Goal: Information Seeking & Learning: Learn about a topic

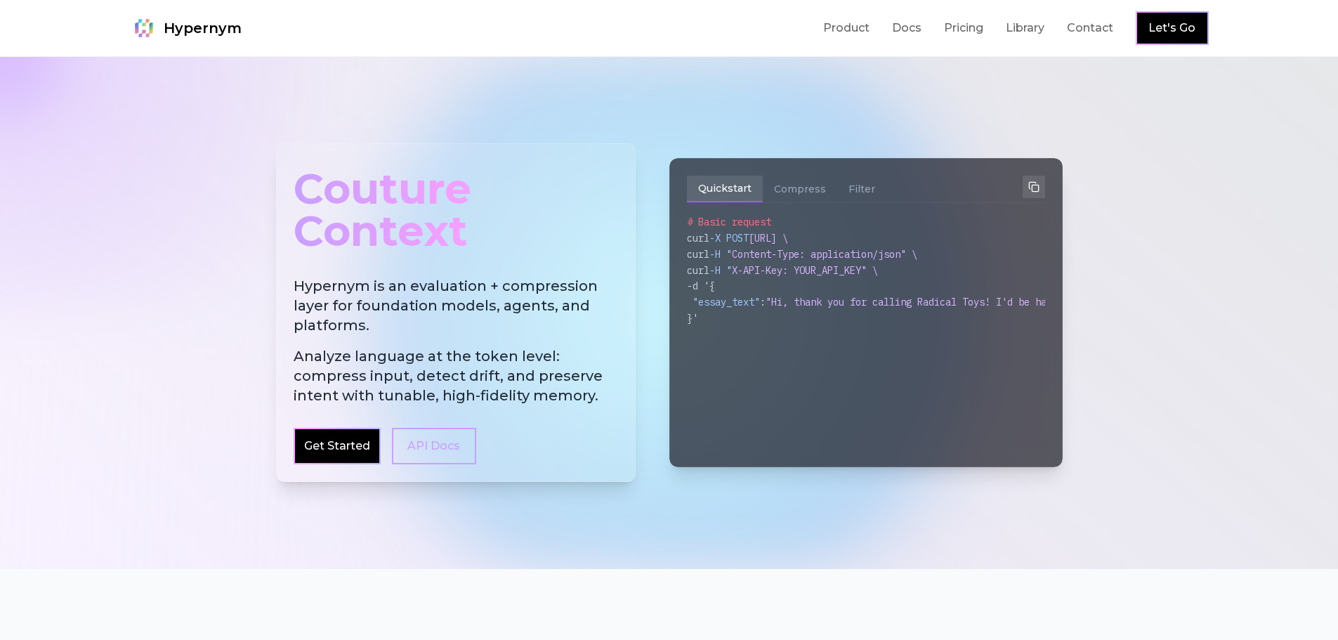
click at [358, 299] on h2 "Hypernym is an evaluation + compression layer for foundation models, agents, an…" at bounding box center [456, 340] width 325 height 129
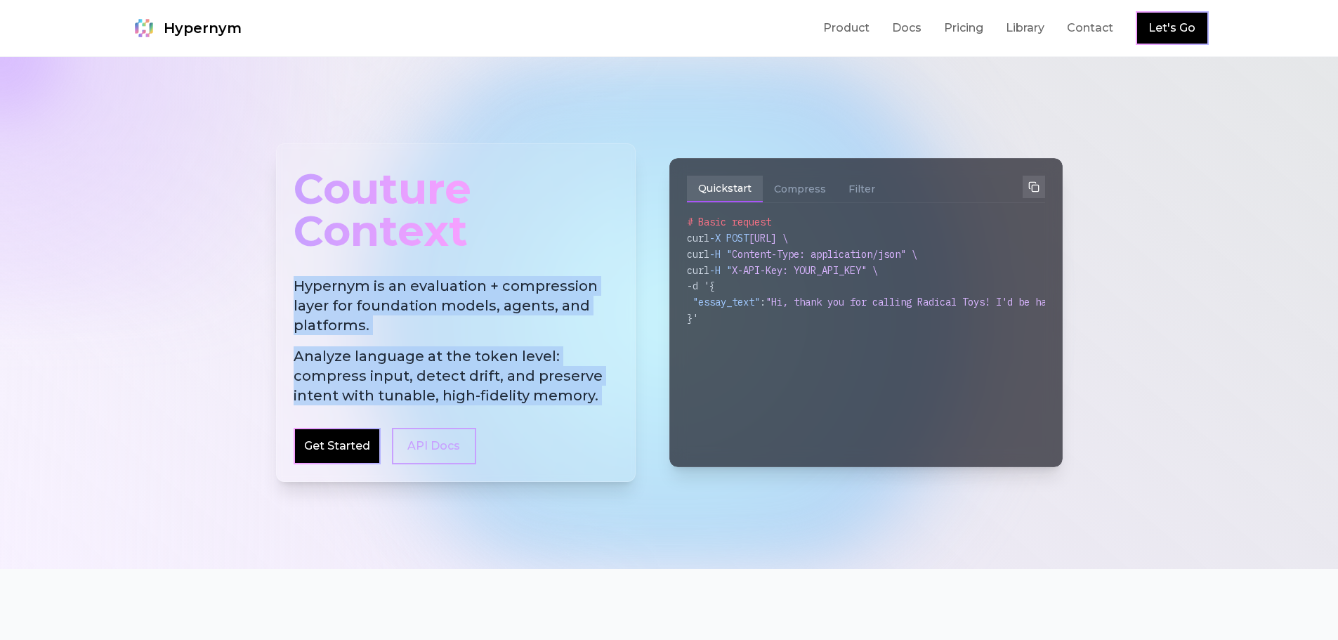
drag, startPoint x: 358, startPoint y: 299, endPoint x: 385, endPoint y: 359, distance: 65.4
click at [385, 359] on h2 "Hypernym is an evaluation + compression layer for foundation models, agents, an…" at bounding box center [456, 340] width 325 height 129
click at [387, 360] on span "Analyze language at the token level: compress input, detect drift, and preserve…" at bounding box center [456, 375] width 325 height 59
drag, startPoint x: 387, startPoint y: 360, endPoint x: 370, endPoint y: 308, distance: 54.9
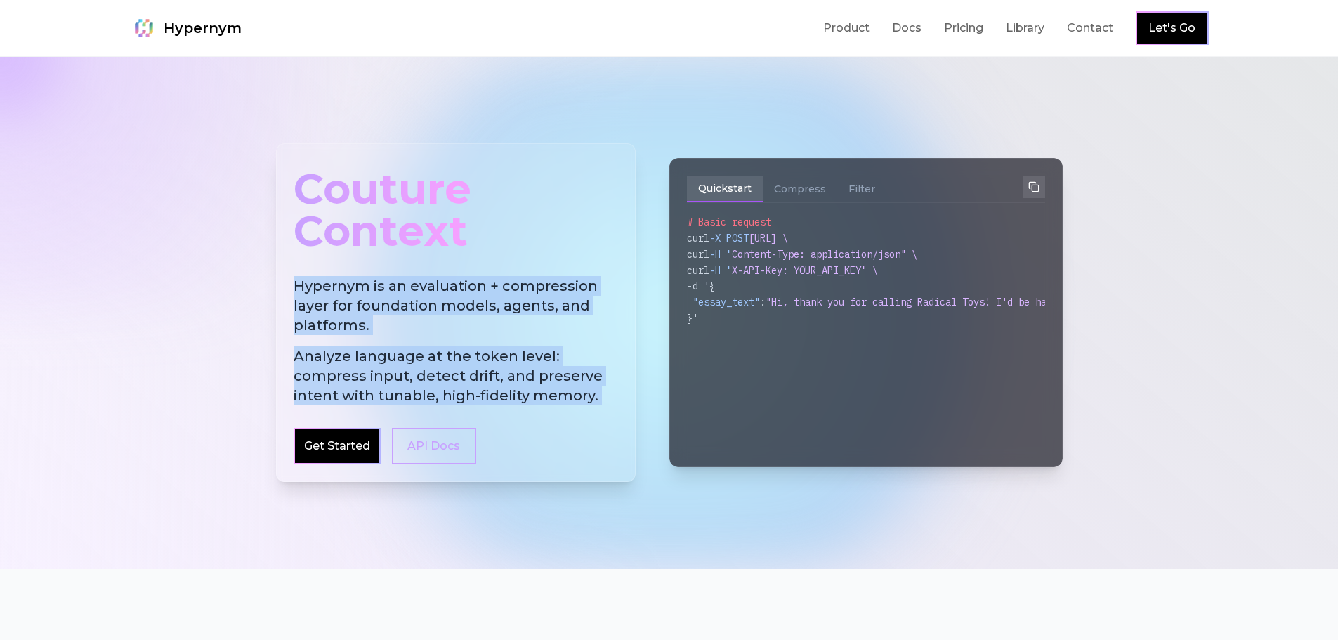
click at [370, 308] on h2 "Hypernym is an evaluation + compression layer for foundation models, agents, an…" at bounding box center [456, 340] width 325 height 129
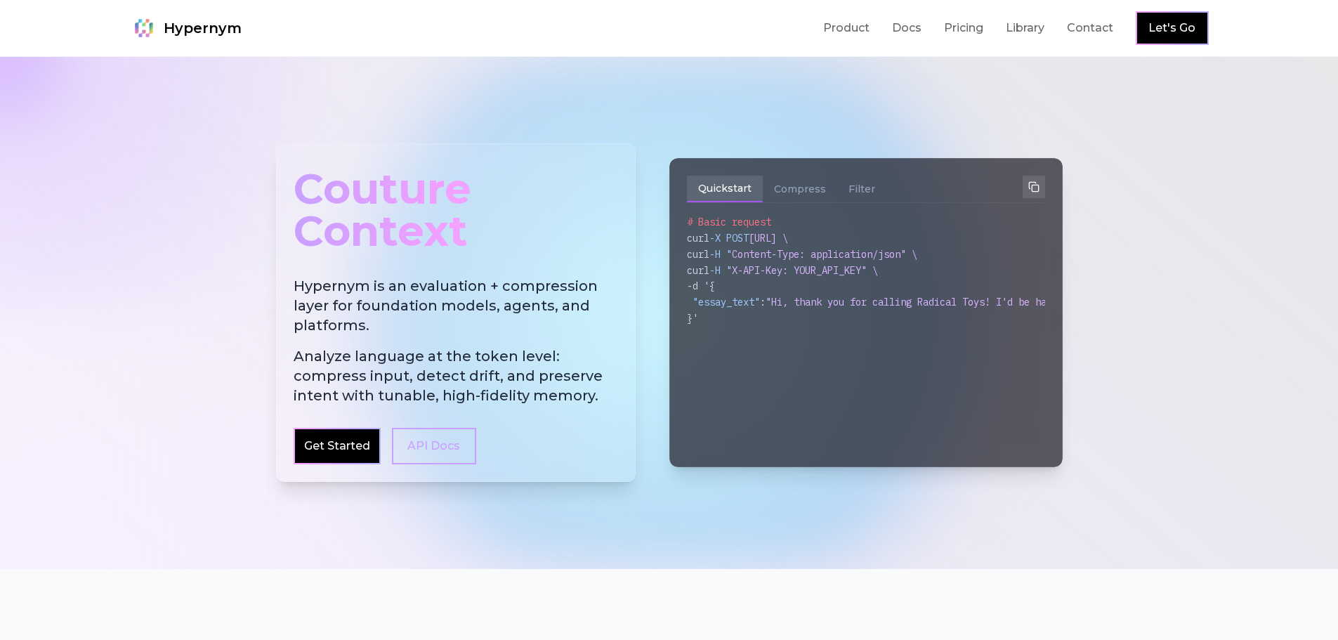
click at [479, 315] on h2 "Hypernym is an evaluation + compression layer for foundation models, agents, an…" at bounding box center [456, 340] width 325 height 129
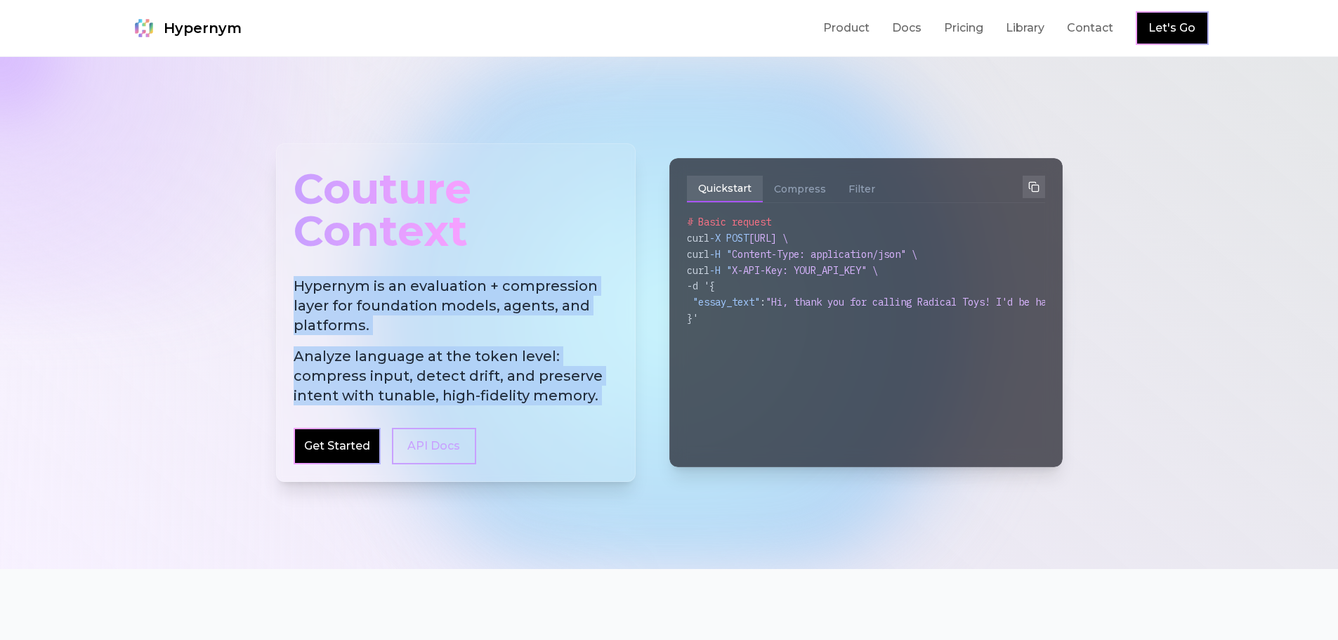
drag, startPoint x: 479, startPoint y: 315, endPoint x: 479, endPoint y: 353, distance: 37.9
click at [479, 353] on h2 "Hypernym is an evaluation + compression layer for foundation models, agents, an…" at bounding box center [456, 340] width 325 height 129
click at [479, 353] on span "Analyze language at the token level: compress input, detect drift, and preserve…" at bounding box center [456, 375] width 325 height 59
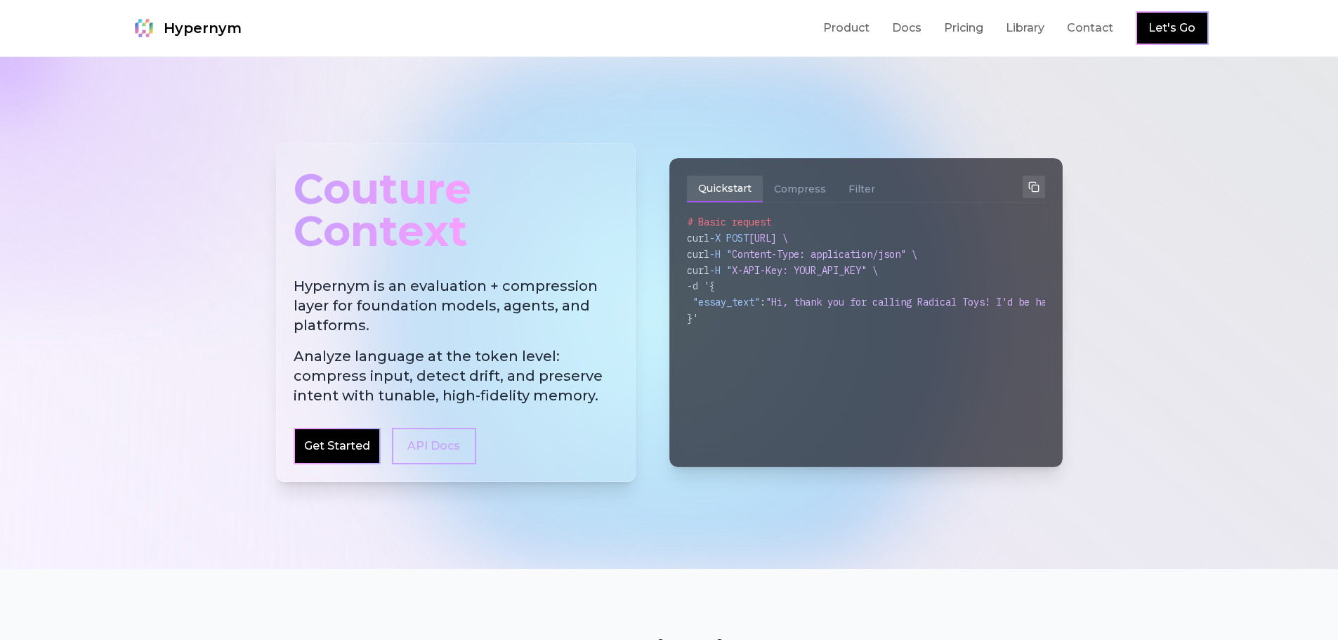
click at [797, 175] on div "Quickstart Compress Filter # Basic request curl -X POST [URL] \ curl -H " Conte…" at bounding box center [866, 312] width 393 height 309
click at [798, 184] on button "Compress" at bounding box center [800, 189] width 74 height 27
click at [873, 190] on button "Filter" at bounding box center [861, 189] width 49 height 27
click at [819, 194] on button "Compress" at bounding box center [800, 189] width 74 height 27
click at [877, 195] on button "Filter" at bounding box center [861, 189] width 49 height 27
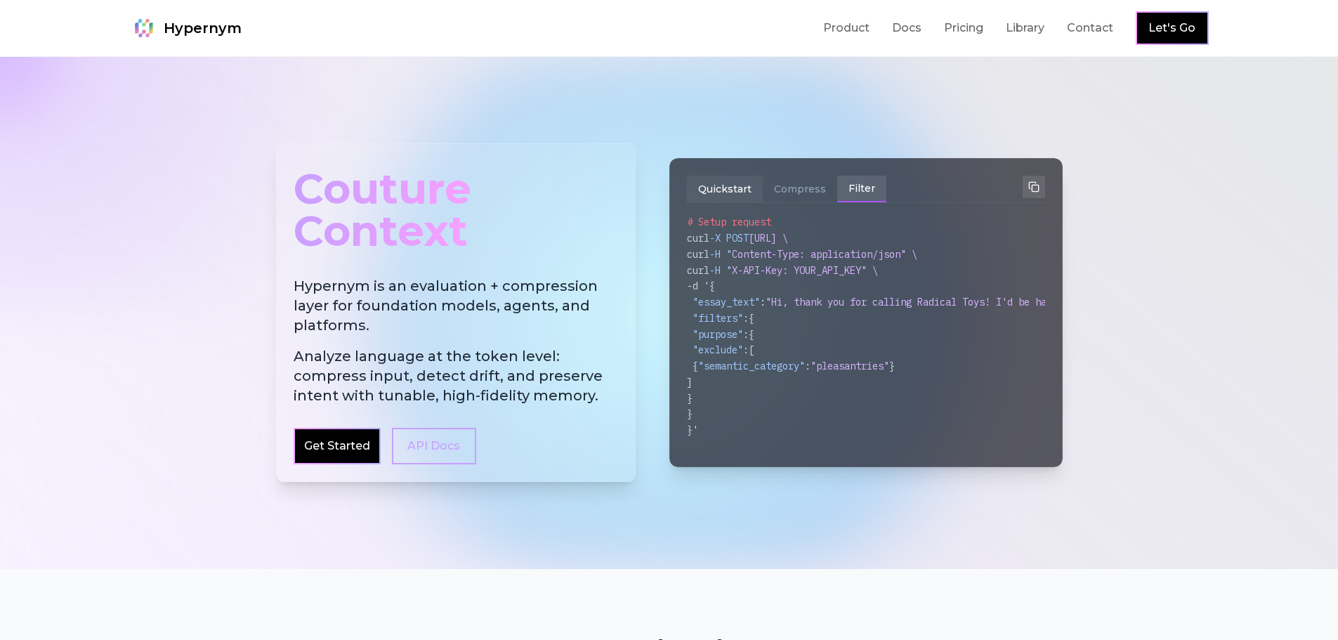
click at [724, 183] on button "Quickstart" at bounding box center [725, 189] width 76 height 27
click at [1232, 313] on div at bounding box center [669, 313] width 1338 height 512
